Goal: Complete application form

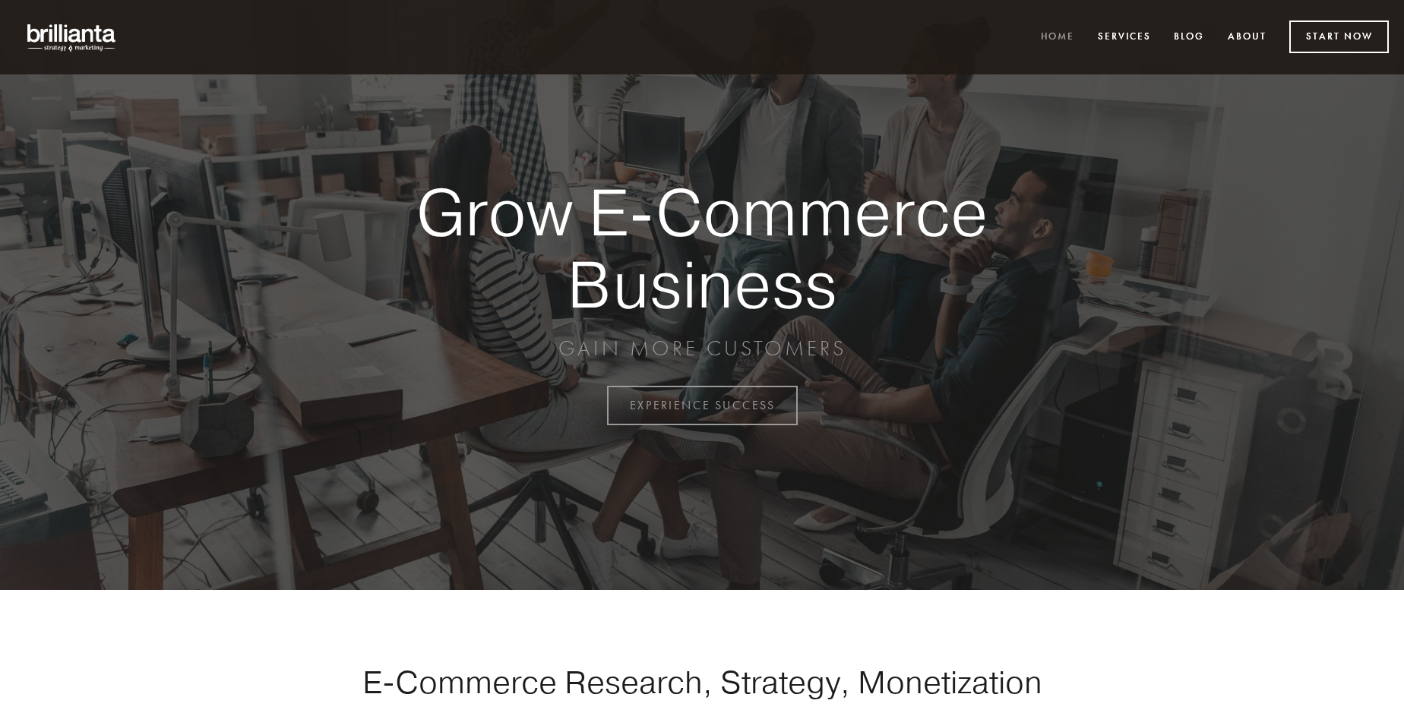
scroll to position [3983, 0]
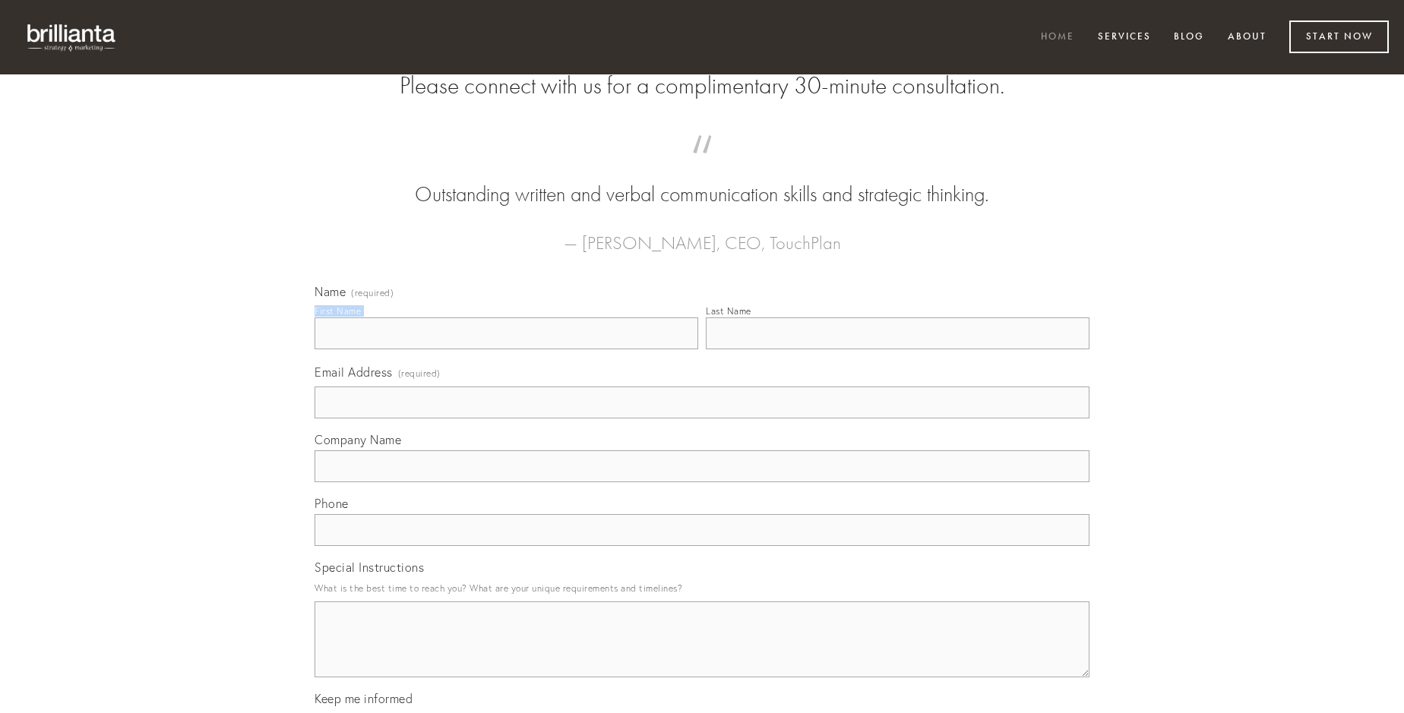
type input "[PERSON_NAME]"
click at [897, 350] on input "Last Name" at bounding box center [898, 334] width 384 height 32
type input "[PERSON_NAME]"
click at [702, 419] on input "Email Address (required)" at bounding box center [702, 403] width 775 height 32
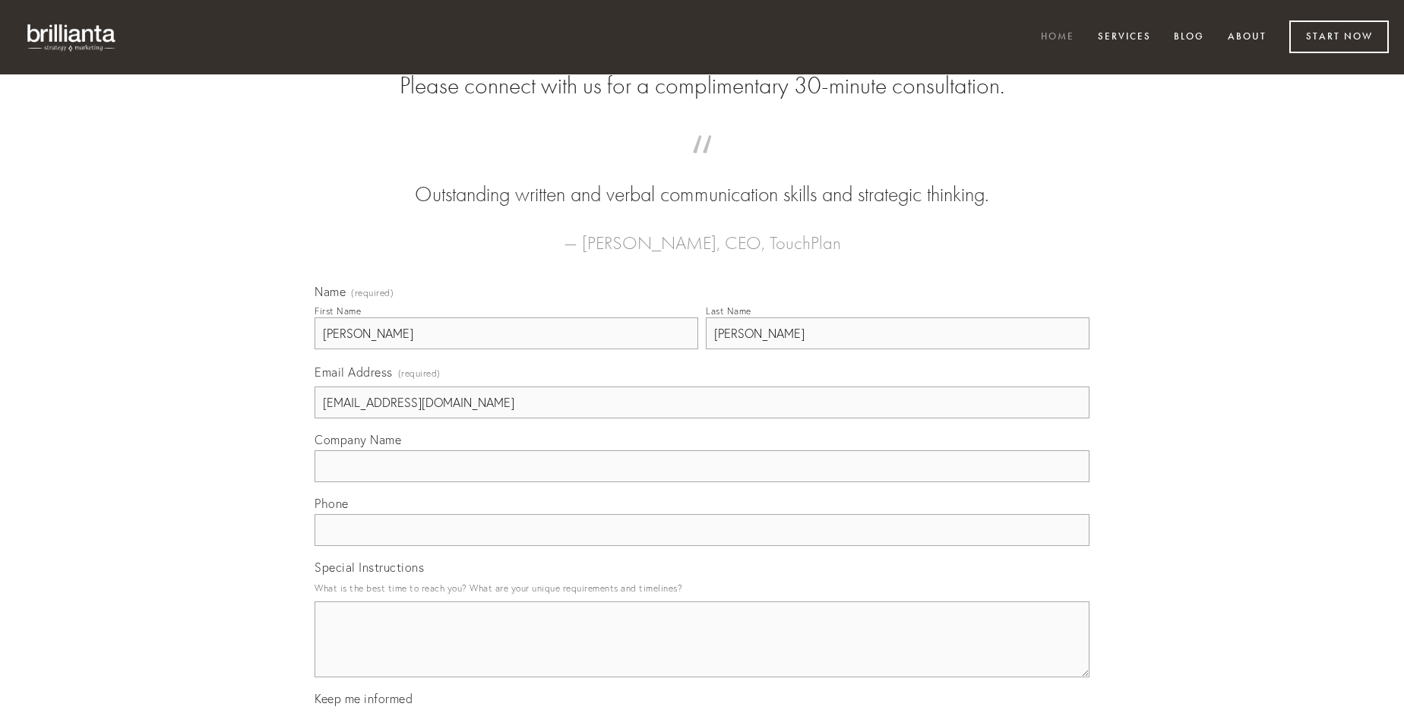
type input "[EMAIL_ADDRESS][DOMAIN_NAME]"
click at [702, 482] on input "Company Name" at bounding box center [702, 467] width 775 height 32
type input "creator"
click at [702, 546] on input "text" at bounding box center [702, 530] width 775 height 32
click at [702, 653] on textarea "Special Instructions" at bounding box center [702, 640] width 775 height 76
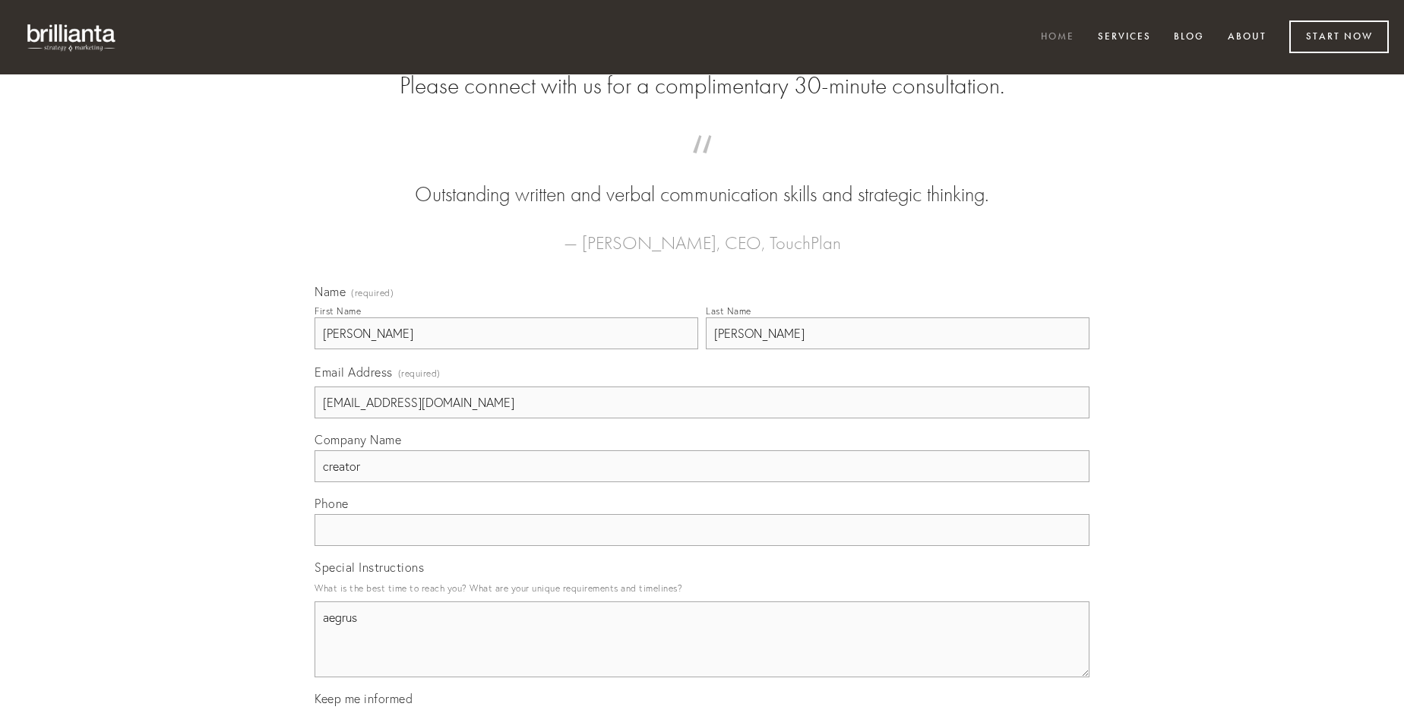
type textarea "aegrus"
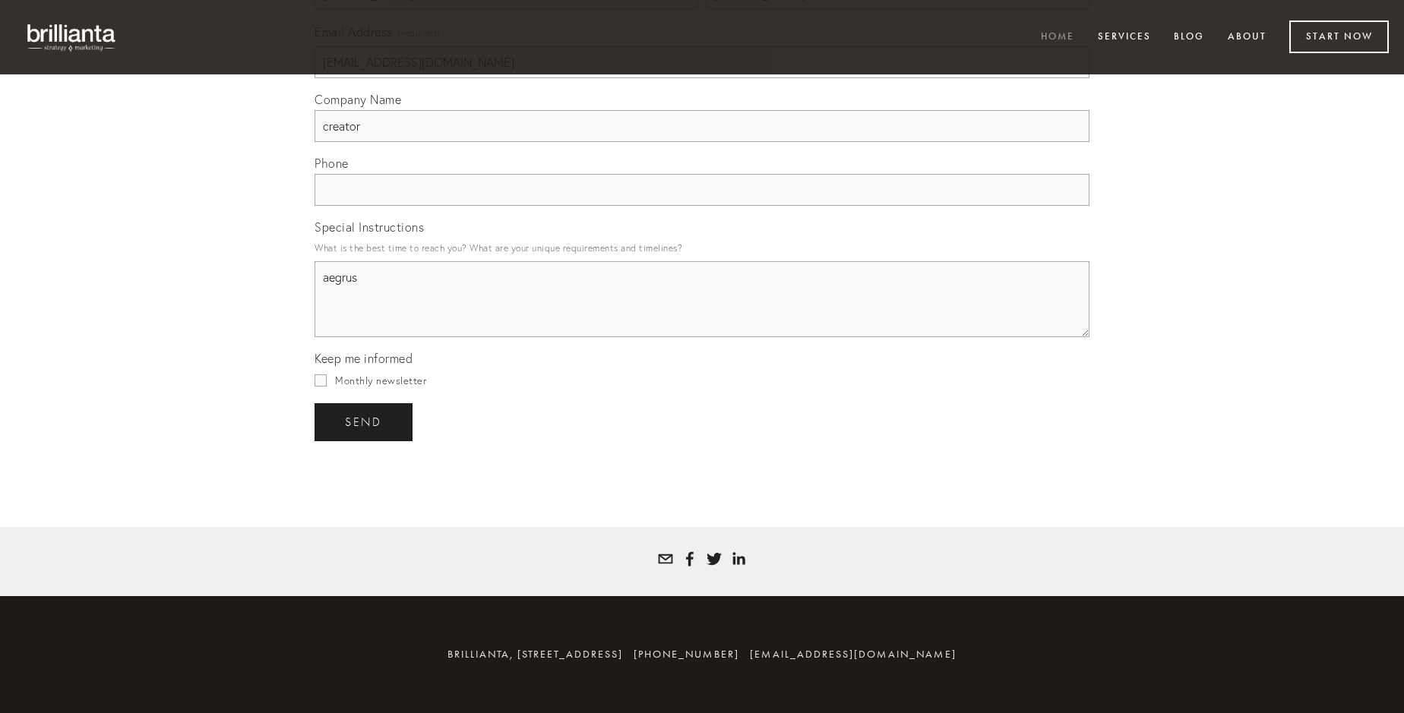
click at [365, 422] on span "send" at bounding box center [363, 423] width 37 height 14
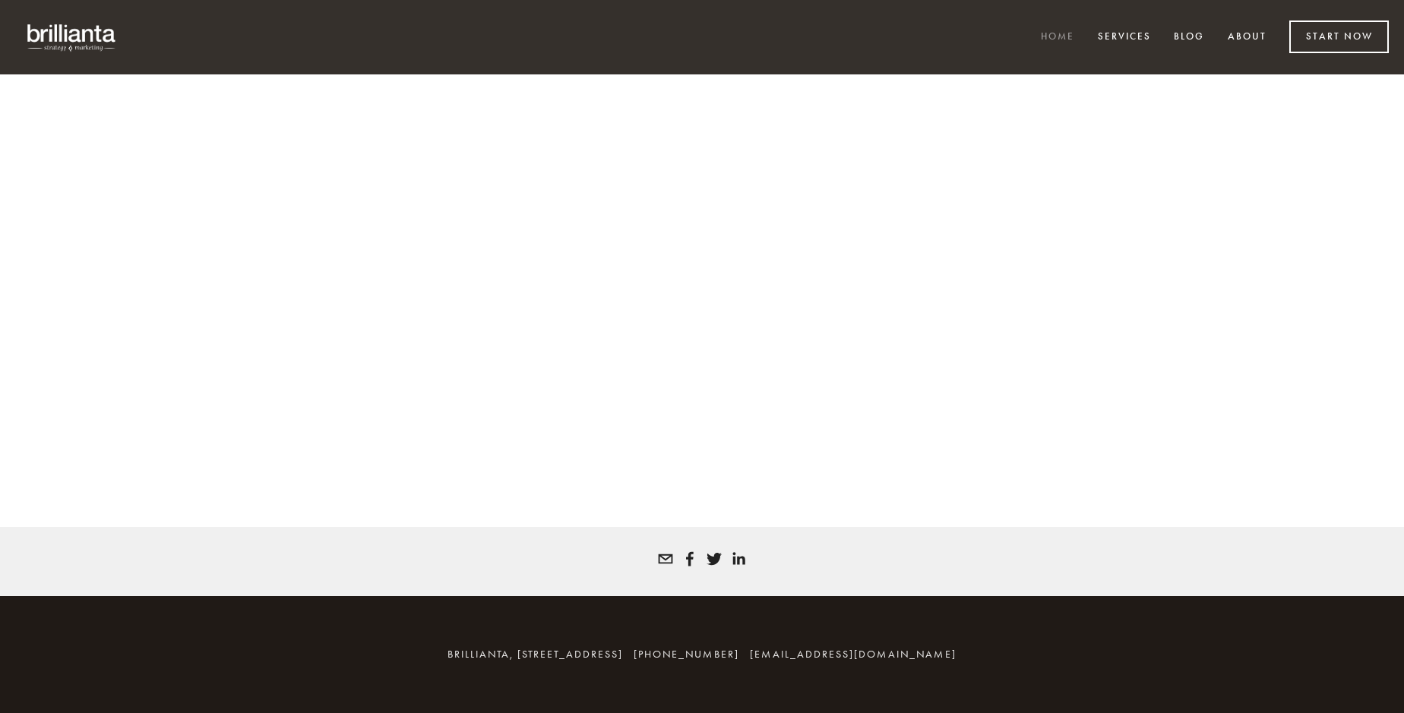
scroll to position [3962, 0]
